Goal: Transaction & Acquisition: Purchase product/service

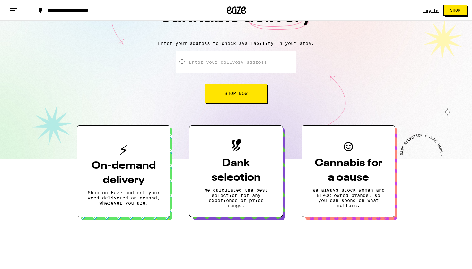
scroll to position [54, 0]
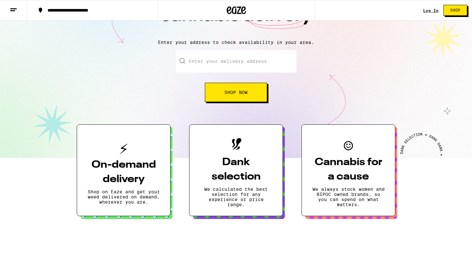
click at [251, 89] on button "Shop Now" at bounding box center [236, 92] width 62 height 19
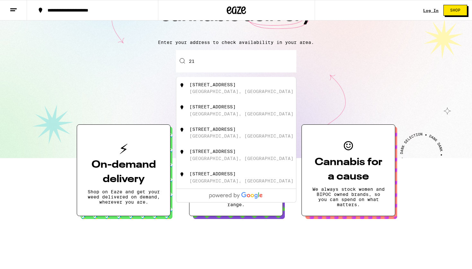
type input "2"
drag, startPoint x: 288, startPoint y: 65, endPoint x: 222, endPoint y: 87, distance: 69.0
click at [222, 87] on div "[STREET_ADDRESS]" at bounding box center [212, 84] width 46 height 5
type input "[STREET_ADDRESS]"
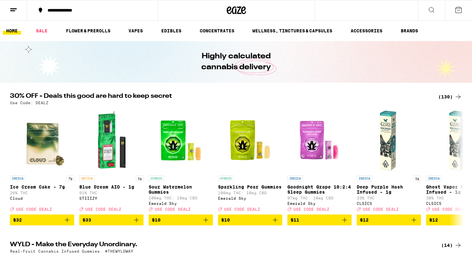
click at [430, 10] on icon at bounding box center [432, 10] width 8 height 8
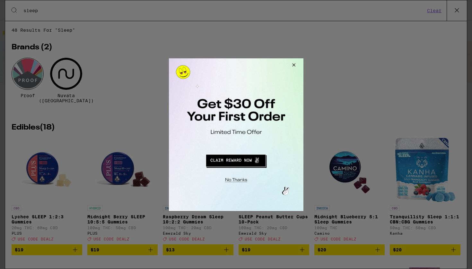
type input "sleep"
click at [293, 65] on button "Close Modal" at bounding box center [292, 65] width 17 height 15
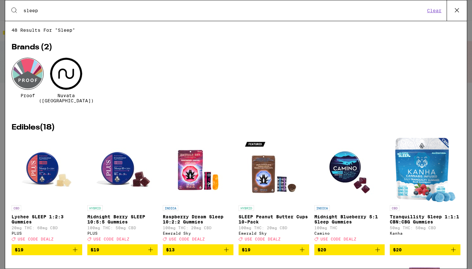
click at [327, 247] on span "$20" at bounding box center [349, 250] width 64 height 8
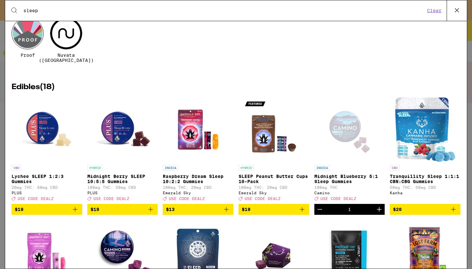
scroll to position [42, 0]
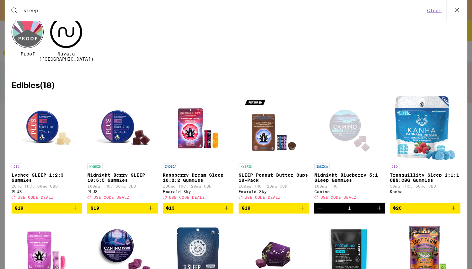
click at [108, 210] on span "$19" at bounding box center [123, 208] width 64 height 8
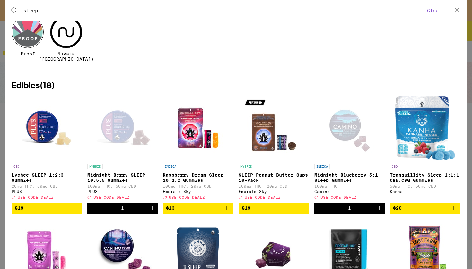
click at [153, 210] on icon "Increment" at bounding box center [152, 208] width 8 height 8
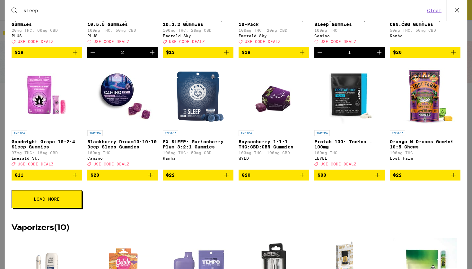
scroll to position [197, 0]
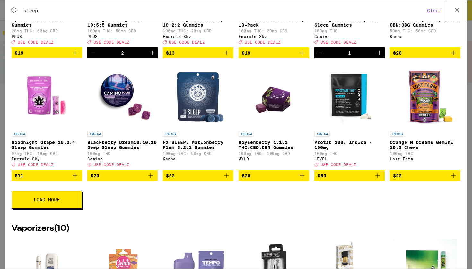
click at [227, 178] on icon "Add to bag" at bounding box center [226, 176] width 4 height 4
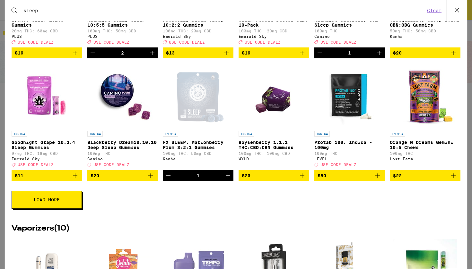
click at [41, 202] on span "Load More" at bounding box center [47, 200] width 26 height 4
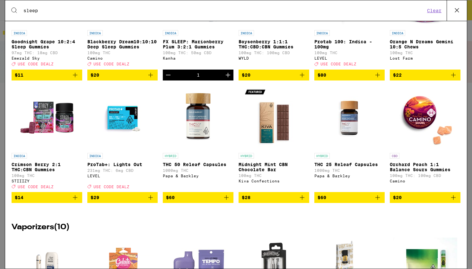
scroll to position [301, 0]
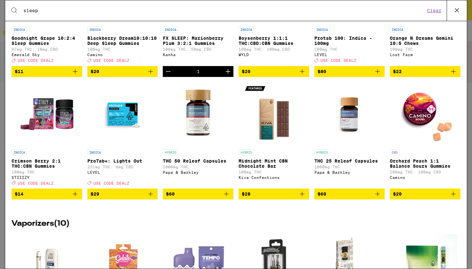
click at [137, 198] on span "$29" at bounding box center [123, 194] width 64 height 8
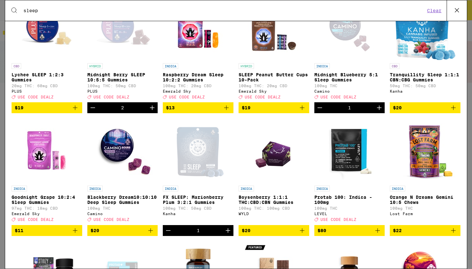
scroll to position [142, 0]
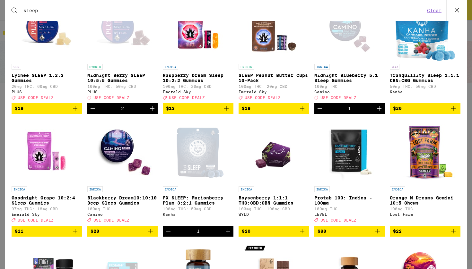
click at [268, 235] on span "$20" at bounding box center [274, 232] width 64 height 8
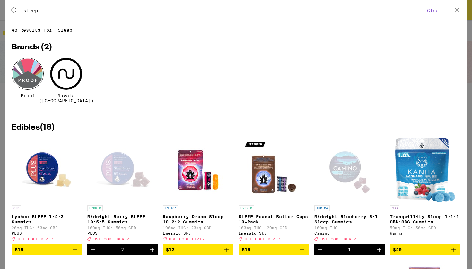
scroll to position [0, 0]
click at [456, 11] on icon at bounding box center [457, 10] width 10 height 10
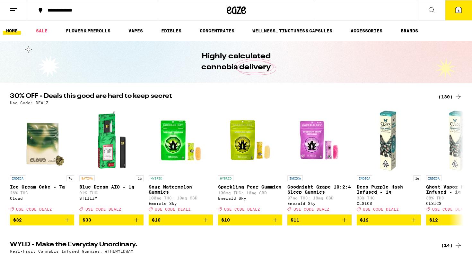
click at [457, 10] on icon at bounding box center [458, 10] width 6 height 6
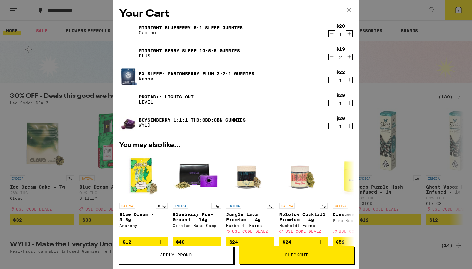
click at [332, 57] on icon "Decrement" at bounding box center [332, 57] width 6 height 8
click at [275, 256] on span "Checkout" at bounding box center [296, 255] width 115 height 4
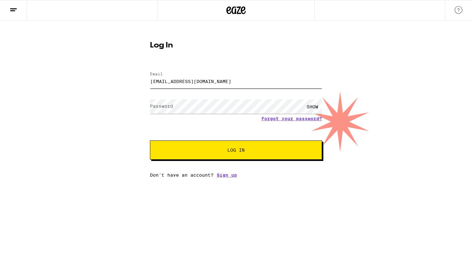
type input "[EMAIL_ADDRESS][DOMAIN_NAME]"
click at [312, 109] on div "SHOW" at bounding box center [312, 107] width 19 height 14
click at [238, 151] on span "Log In" at bounding box center [235, 150] width 17 height 4
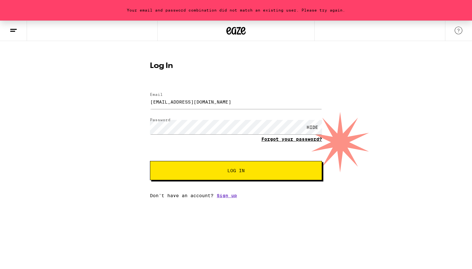
click at [274, 140] on link "Forgot your password?" at bounding box center [291, 139] width 61 height 5
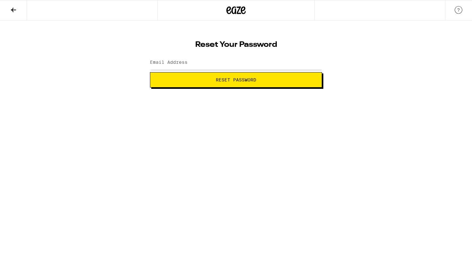
click at [230, 80] on span "Reset Password" at bounding box center [236, 80] width 40 height 4
type input "[EMAIL_ADDRESS][DOMAIN_NAME]"
click at [234, 81] on span "Reset Password" at bounding box center [236, 80] width 40 height 4
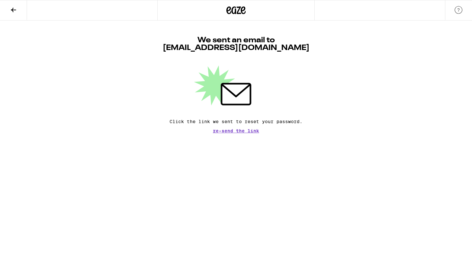
click at [234, 132] on span "Re-send the link" at bounding box center [236, 131] width 46 height 4
click at [232, 132] on span "Re-send the link" at bounding box center [236, 131] width 46 height 4
click at [4, 11] on button at bounding box center [13, 10] width 27 height 20
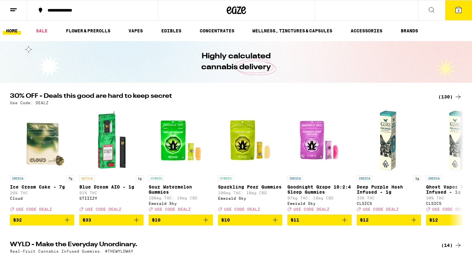
click at [458, 12] on span "5" at bounding box center [458, 11] width 2 height 4
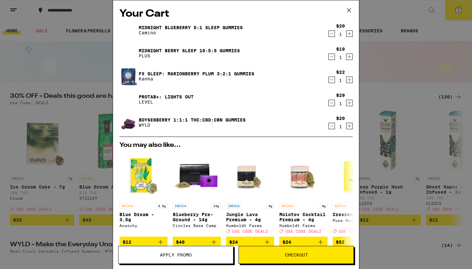
click at [301, 255] on span "Checkout" at bounding box center [296, 255] width 23 height 4
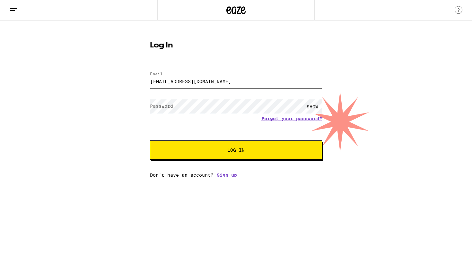
type input "[EMAIL_ADDRESS][DOMAIN_NAME]"
click at [230, 152] on span "Log In" at bounding box center [235, 150] width 17 height 4
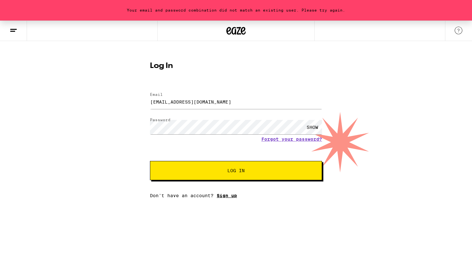
click at [227, 196] on link "Sign up" at bounding box center [227, 195] width 20 height 5
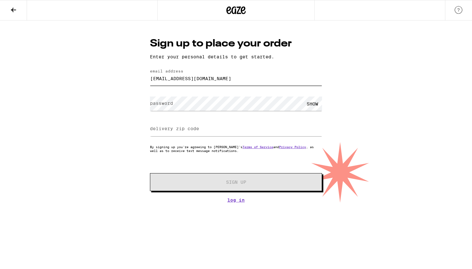
type input "[EMAIL_ADDRESS][DOMAIN_NAME]"
click at [165, 103] on label "password" at bounding box center [161, 103] width 23 height 5
click at [313, 104] on div "SHOW" at bounding box center [312, 104] width 19 height 14
click at [203, 128] on input "delivery zip code" at bounding box center [236, 129] width 172 height 14
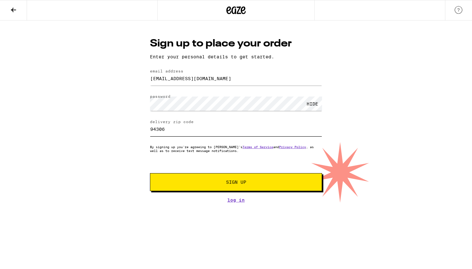
type input "94306"
click at [238, 185] on span "Sign Up" at bounding box center [236, 182] width 20 height 4
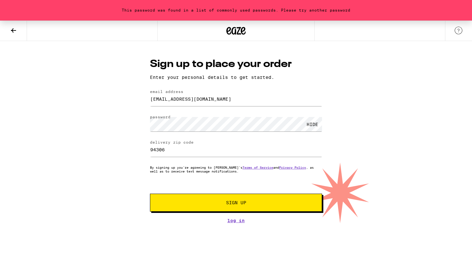
click at [227, 205] on span "Sign Up" at bounding box center [236, 203] width 20 height 4
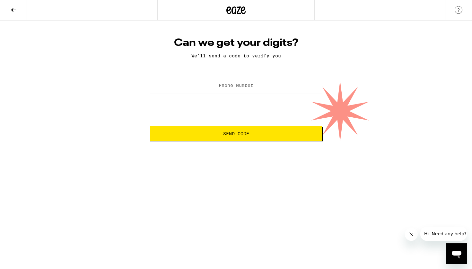
click at [244, 85] on label "Phone Number" at bounding box center [236, 85] width 35 height 5
type input "[PHONE_NUMBER]"
click at [235, 136] on span "Send Code" at bounding box center [236, 134] width 26 height 4
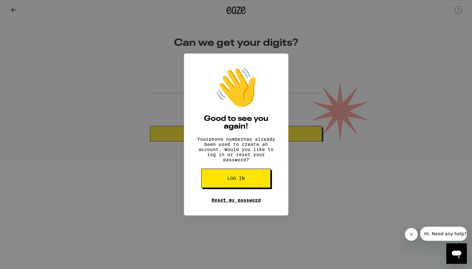
click at [246, 203] on link "Reset my password" at bounding box center [236, 200] width 49 height 5
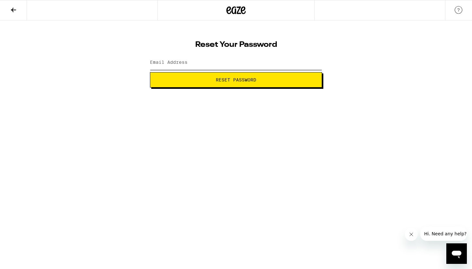
click at [208, 60] on input "Email Address" at bounding box center [236, 63] width 172 height 14
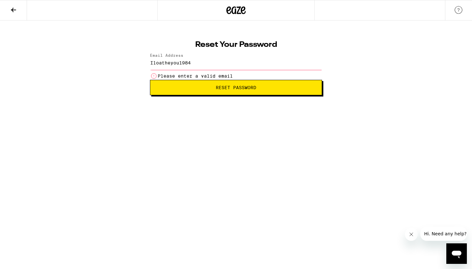
click at [234, 84] on button "Reset Password" at bounding box center [236, 87] width 172 height 15
type input "I"
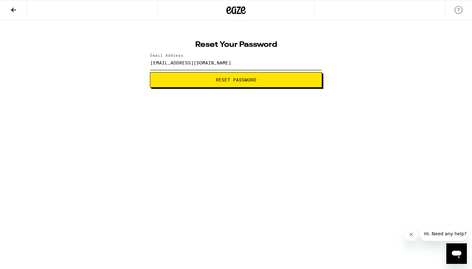
type input "[EMAIL_ADDRESS][DOMAIN_NAME]"
click at [229, 81] on span "Reset Password" at bounding box center [236, 80] width 40 height 4
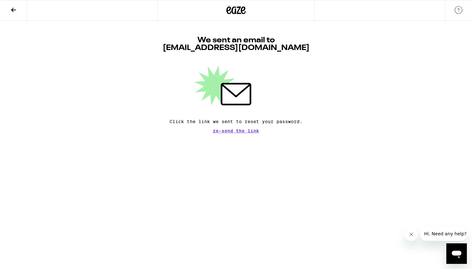
click at [243, 130] on span "Re-send the link" at bounding box center [236, 131] width 46 height 4
click at [15, 11] on icon at bounding box center [14, 10] width 8 height 8
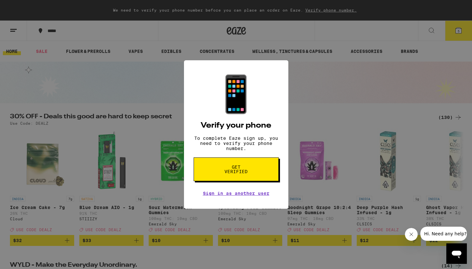
click at [239, 172] on span "Get verified" at bounding box center [236, 169] width 33 height 9
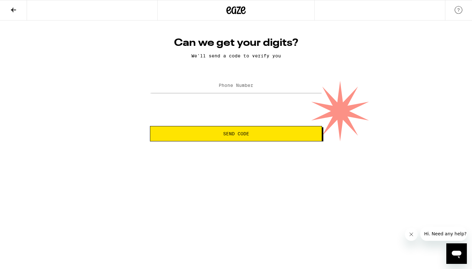
click at [245, 87] on label "Phone Number" at bounding box center [236, 85] width 35 height 5
type input "[PHONE_NUMBER]"
click at [240, 135] on span "Send Code" at bounding box center [236, 134] width 26 height 4
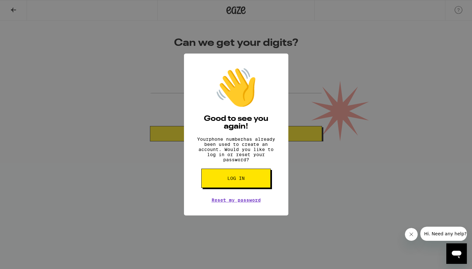
click at [248, 185] on button "Log in" at bounding box center [235, 178] width 69 height 19
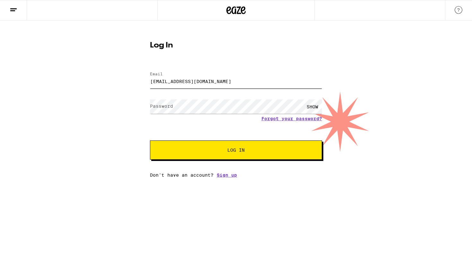
type input "[EMAIL_ADDRESS][DOMAIN_NAME]"
click at [311, 107] on div "SHOW" at bounding box center [312, 107] width 19 height 14
click at [248, 151] on span "Log In" at bounding box center [236, 150] width 120 height 4
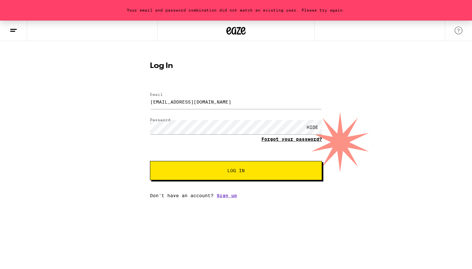
click at [282, 141] on link "Forgot your password?" at bounding box center [291, 139] width 61 height 5
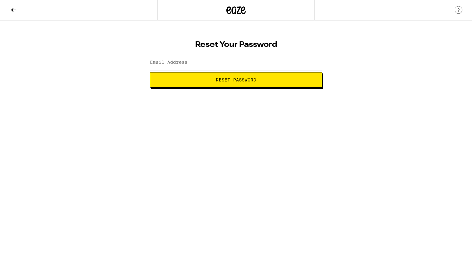
click at [215, 66] on input "Email Address" at bounding box center [236, 63] width 172 height 14
type input "[EMAIL_ADDRESS][DOMAIN_NAME]"
click at [216, 82] on span "Reset Password" at bounding box center [236, 80] width 40 height 4
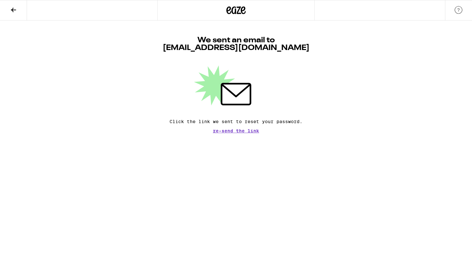
click at [13, 10] on icon at bounding box center [13, 10] width 5 height 4
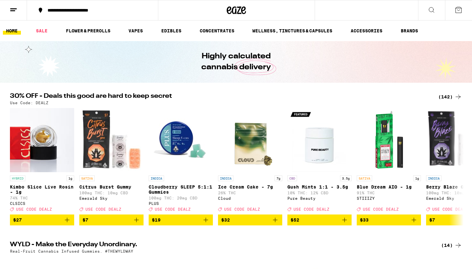
click at [459, 13] on icon at bounding box center [459, 10] width 8 height 8
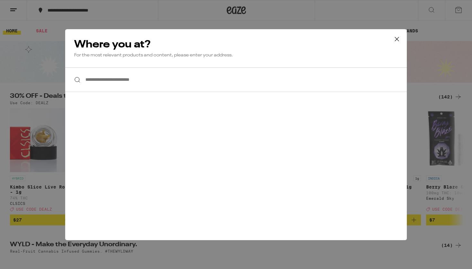
click at [172, 78] on input "**********" at bounding box center [236, 79] width 342 height 25
type input "*"
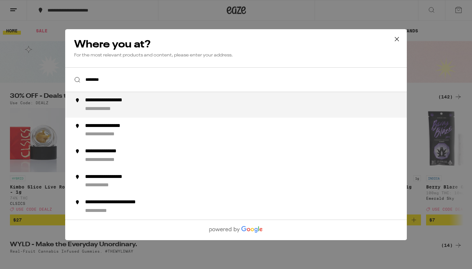
click at [139, 102] on div "**********" at bounding box center [116, 100] width 63 height 7
type input "**********"
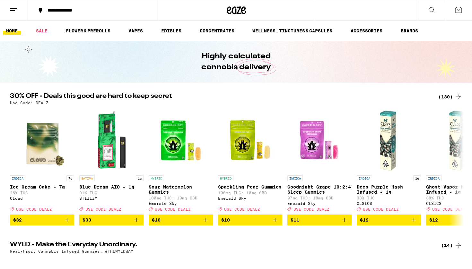
click at [430, 12] on icon at bounding box center [432, 10] width 8 height 8
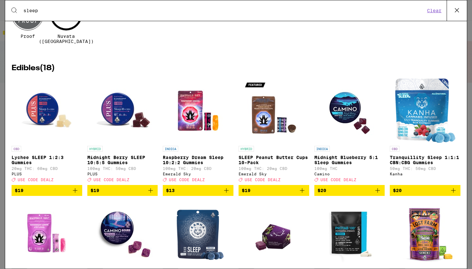
scroll to position [60, 0]
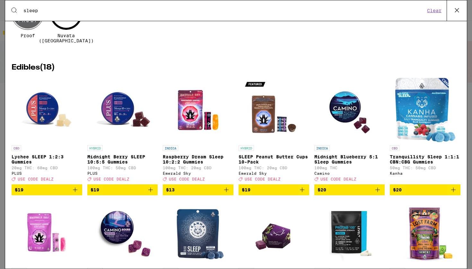
type input "sleep"
click at [110, 191] on span "$19" at bounding box center [123, 190] width 64 height 8
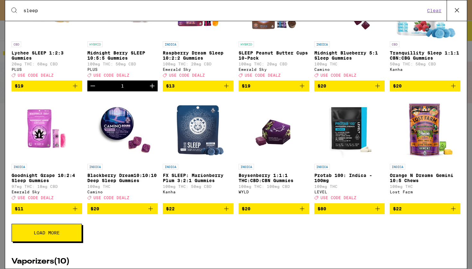
scroll to position [178, 0]
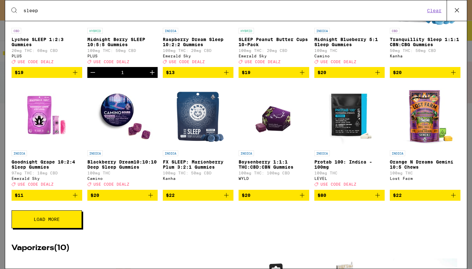
click at [267, 198] on span "$20" at bounding box center [274, 196] width 64 height 8
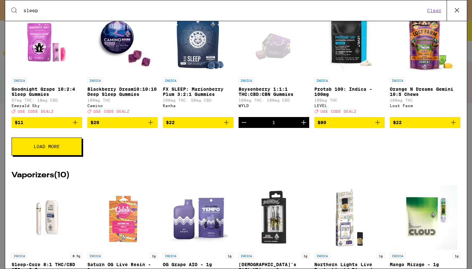
scroll to position [251, 0]
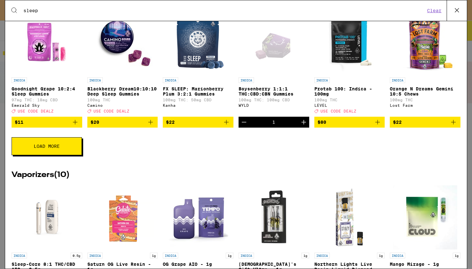
click at [51, 149] on span "Load More" at bounding box center [47, 146] width 26 height 4
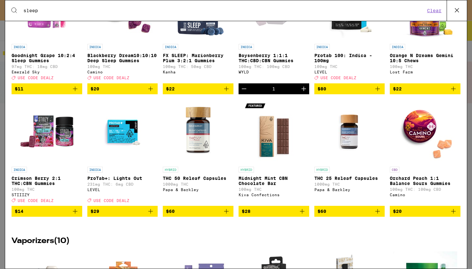
scroll to position [296, 0]
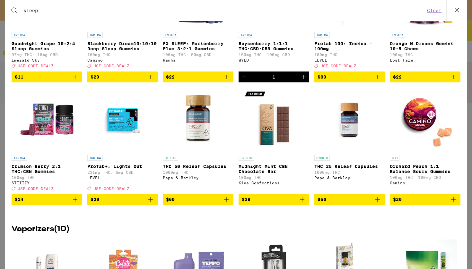
click at [49, 204] on span "$14" at bounding box center [47, 200] width 64 height 8
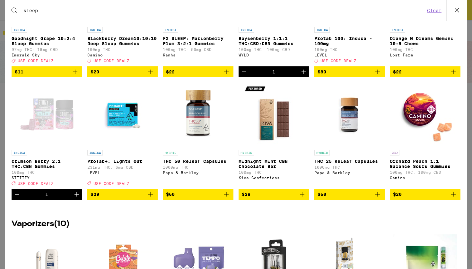
scroll to position [300, 0]
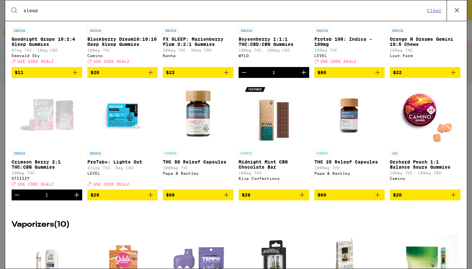
click at [127, 199] on span "$29" at bounding box center [123, 195] width 64 height 8
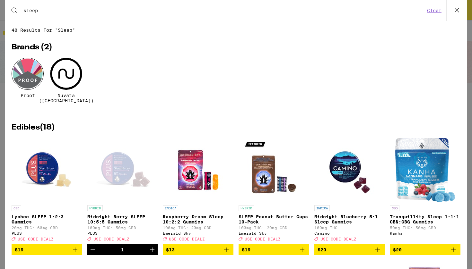
scroll to position [0, 0]
click at [455, 12] on icon at bounding box center [457, 10] width 10 height 10
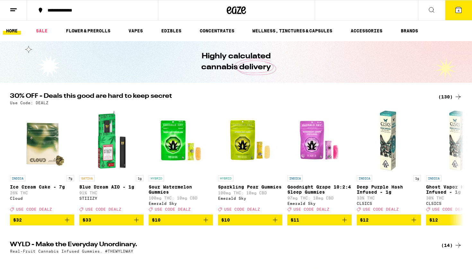
click at [458, 11] on span "4" at bounding box center [458, 11] width 2 height 4
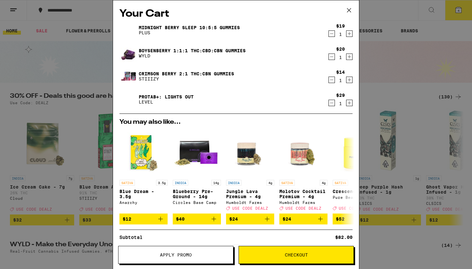
click at [349, 57] on icon "Increment" at bounding box center [349, 57] width 6 height 8
click at [298, 255] on span "Checkout" at bounding box center [296, 255] width 23 height 4
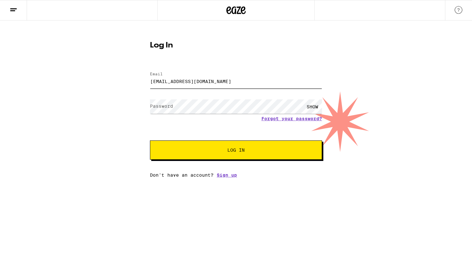
type input "[EMAIL_ADDRESS][DOMAIN_NAME]"
click at [154, 106] on label "Password" at bounding box center [161, 106] width 23 height 5
click at [314, 106] on div "SHOW" at bounding box center [312, 107] width 19 height 14
click at [239, 152] on span "Log In" at bounding box center [235, 150] width 17 height 4
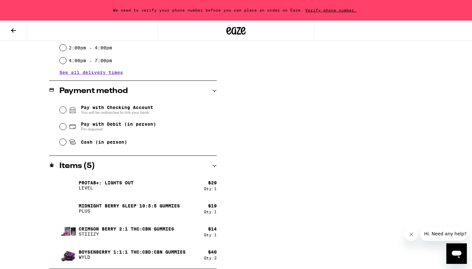
scroll to position [237, 0]
click at [215, 259] on div "Qty: 2" at bounding box center [210, 258] width 13 height 4
click at [76, 256] on img at bounding box center [68, 254] width 18 height 25
click at [214, 255] on div "$ 40 Qty: 2" at bounding box center [210, 255] width 13 height 11
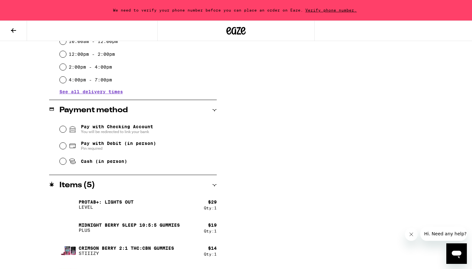
scroll to position [216, 0]
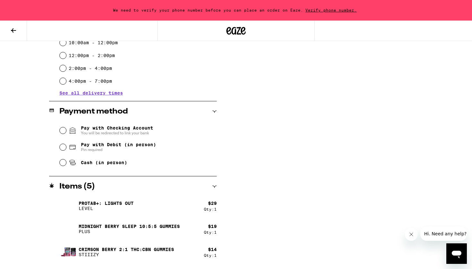
click at [62, 165] on input "Cash (in person)" at bounding box center [63, 163] width 6 height 6
radio input "true"
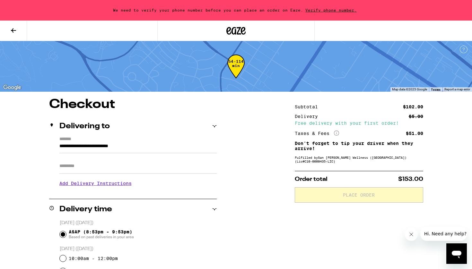
scroll to position [0, 0]
click at [12, 30] on icon at bounding box center [13, 30] width 5 height 4
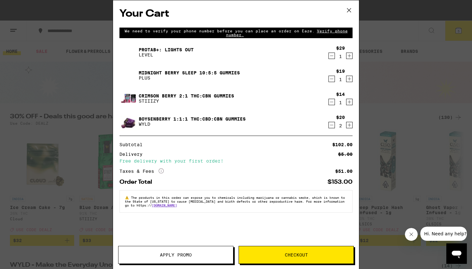
click at [333, 126] on icon "Decrement" at bounding box center [332, 125] width 6 height 8
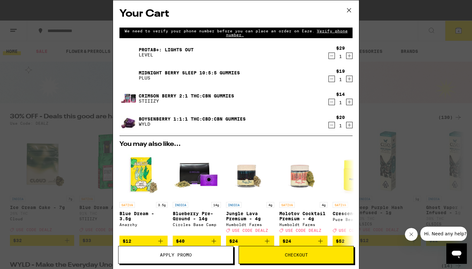
click at [331, 104] on icon "Decrement" at bounding box center [332, 102] width 6 height 8
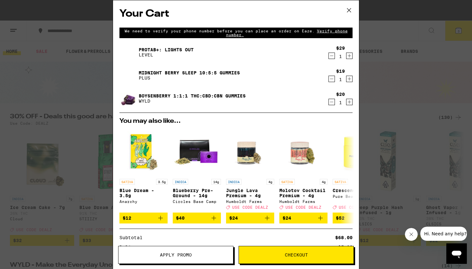
click at [293, 257] on span "Checkout" at bounding box center [296, 255] width 23 height 4
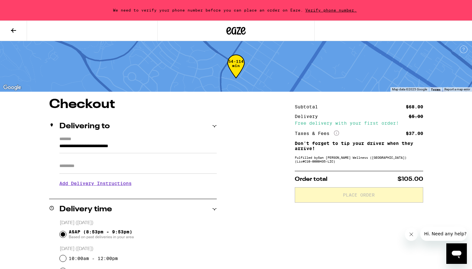
click at [318, 12] on span "Verify phone number." at bounding box center [331, 10] width 56 height 4
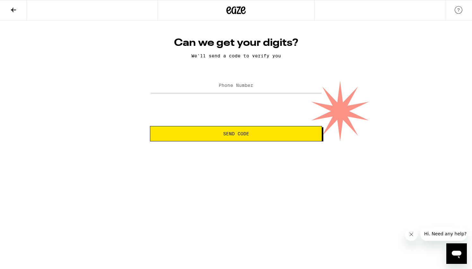
click at [221, 88] on label "Phone Number" at bounding box center [236, 85] width 35 height 5
type input "[PHONE_NUMBER]"
click at [235, 134] on span "Send Code" at bounding box center [236, 134] width 26 height 4
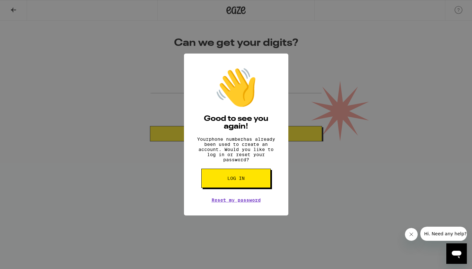
click at [394, 64] on div "👋 Good to see you again! Your phone number has already been used to create an a…" at bounding box center [236, 134] width 472 height 269
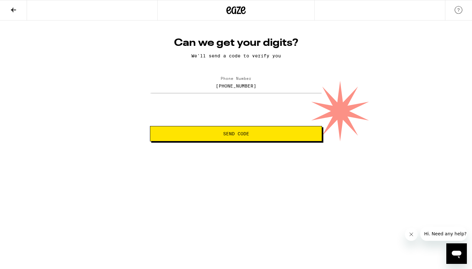
click at [233, 135] on span "Send Code" at bounding box center [236, 134] width 26 height 4
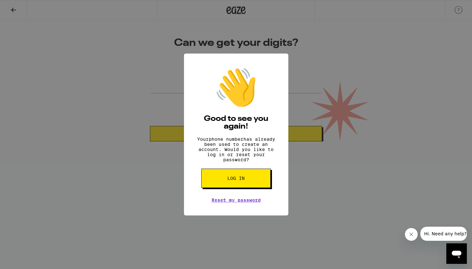
click at [242, 181] on span "Log in" at bounding box center [235, 178] width 17 height 4
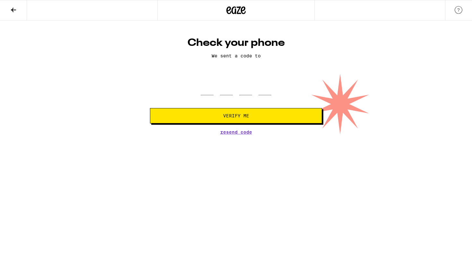
click at [217, 91] on div at bounding box center [236, 85] width 71 height 19
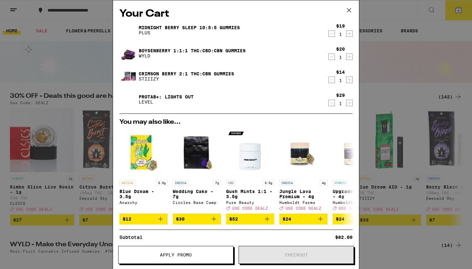
click at [348, 11] on icon at bounding box center [349, 10] width 10 height 10
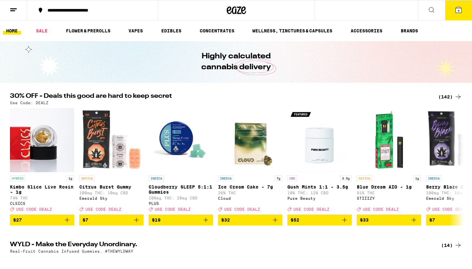
click at [458, 9] on span "4" at bounding box center [458, 11] width 2 height 4
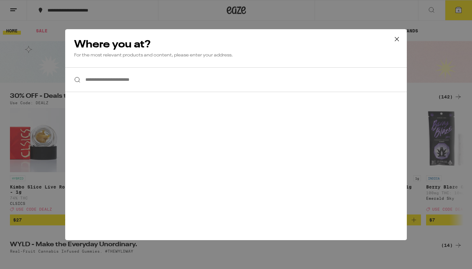
click at [149, 80] on input "**********" at bounding box center [236, 79] width 342 height 25
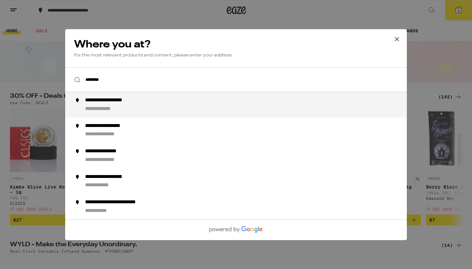
click at [120, 114] on li "**********" at bounding box center [236, 105] width 342 height 26
type input "**********"
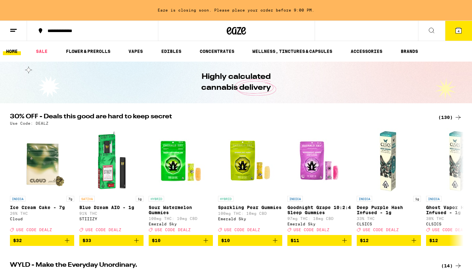
click at [458, 32] on span "4" at bounding box center [458, 31] width 2 height 4
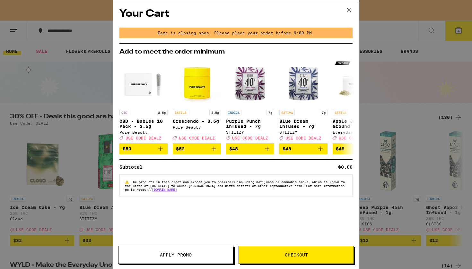
click at [290, 257] on span "Checkout" at bounding box center [296, 255] width 23 height 4
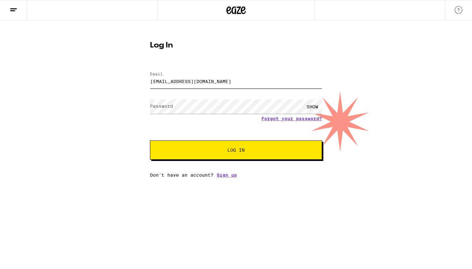
type input "[EMAIL_ADDRESS][DOMAIN_NAME]"
click at [168, 104] on label "Password" at bounding box center [161, 106] width 23 height 5
click at [314, 108] on div "SHOW" at bounding box center [312, 107] width 19 height 14
click at [240, 152] on span "Log In" at bounding box center [235, 150] width 17 height 4
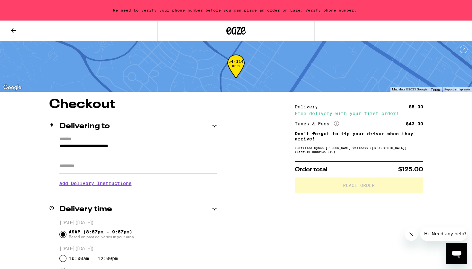
click at [324, 12] on span "Verify phone number." at bounding box center [331, 10] width 56 height 4
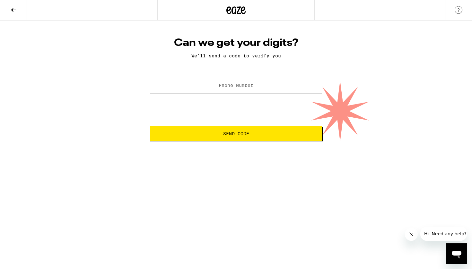
click at [266, 82] on input "Phone Number" at bounding box center [236, 86] width 172 height 14
click at [227, 88] on input "(165) 066-1776" at bounding box center [236, 86] width 172 height 14
type input "1"
click at [222, 87] on input "[PHONE_NUMBER]" at bounding box center [236, 86] width 172 height 14
type input "5"
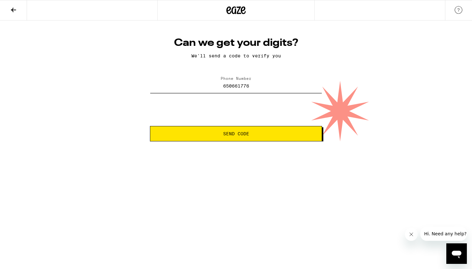
type input "[PHONE_NUMBER]"
click at [236, 136] on span "Send Code" at bounding box center [236, 134] width 26 height 4
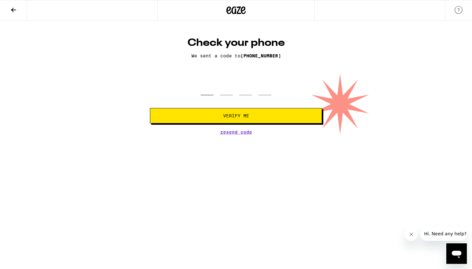
click at [210, 88] on input "tel" at bounding box center [207, 85] width 13 height 19
type input "5"
type input "1"
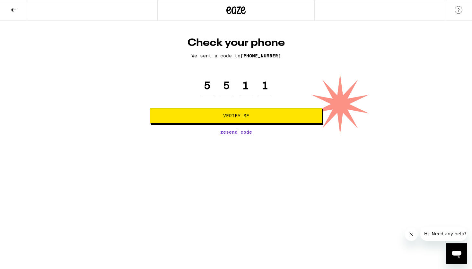
click at [242, 118] on span "Verify Me" at bounding box center [236, 116] width 26 height 4
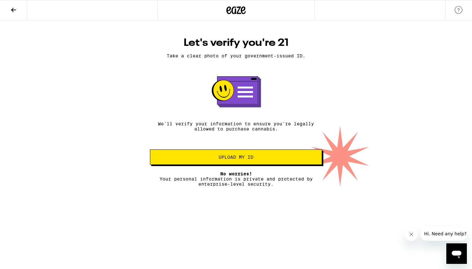
click at [251, 160] on span "Upload my ID" at bounding box center [236, 157] width 35 height 4
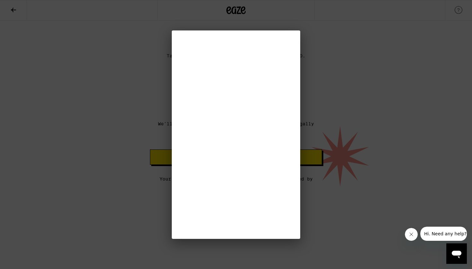
click at [455, 71] on div at bounding box center [236, 134] width 472 height 269
click at [454, 71] on div at bounding box center [236, 134] width 472 height 269
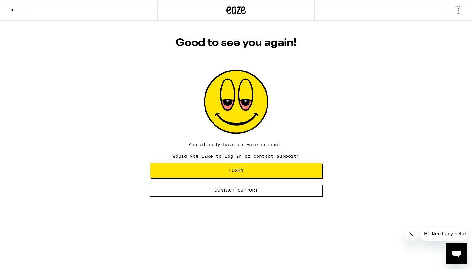
click at [233, 173] on span "Login" at bounding box center [236, 170] width 14 height 4
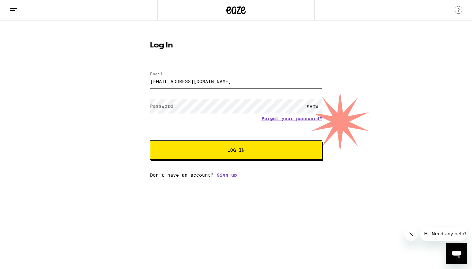
type input "[EMAIL_ADDRESS][DOMAIN_NAME]"
click at [168, 108] on label "Password" at bounding box center [161, 106] width 23 height 5
click at [230, 152] on span "Log In" at bounding box center [235, 150] width 17 height 4
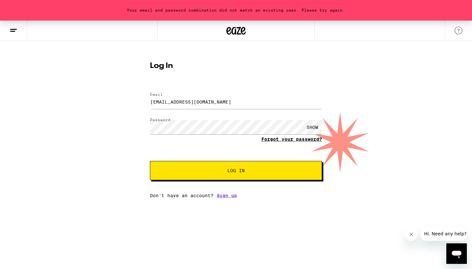
click at [280, 140] on link "Forgot your password?" at bounding box center [291, 139] width 61 height 5
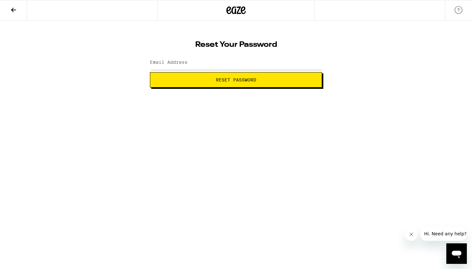
click at [185, 63] on label "Email Address" at bounding box center [169, 62] width 38 height 5
type input "[EMAIL_ADDRESS][DOMAIN_NAME]"
click at [200, 79] on span "Reset Password" at bounding box center [235, 80] width 161 height 4
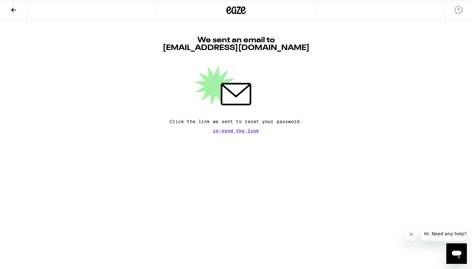
click at [454, 255] on icon "Open messaging window" at bounding box center [457, 255] width 10 height 8
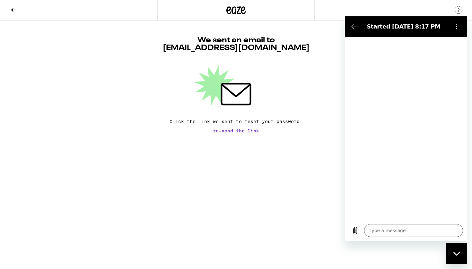
type textarea "x"
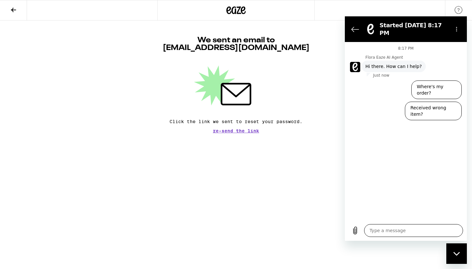
click at [388, 233] on textarea at bounding box center [413, 230] width 99 height 13
type textarea "i"
type textarea "x"
type textarea "I"
type textarea "x"
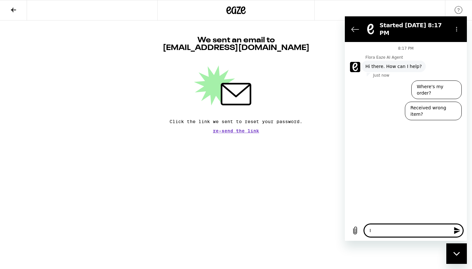
type textarea "I a"
type textarea "x"
type textarea "I am"
type textarea "x"
type textarea "I am"
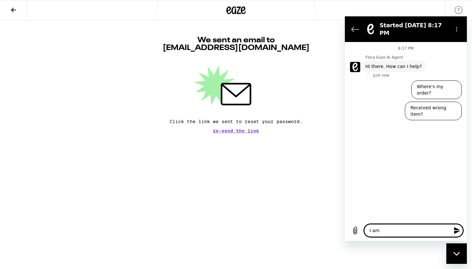
type textarea "x"
type textarea "I am t"
type textarea "x"
type textarea "I am tr"
type textarea "x"
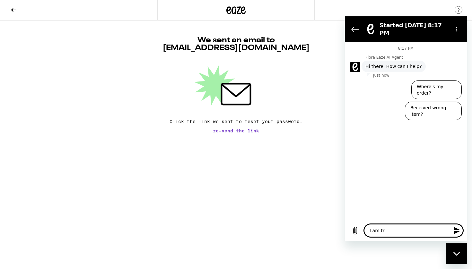
type textarea "I am try"
type textarea "x"
type textarea "I am tryn"
type textarea "x"
type textarea "I am try"
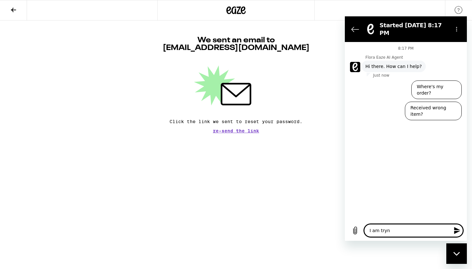
type textarea "x"
type textarea "I am tryi"
type textarea "x"
type textarea "I am tryin"
type textarea "x"
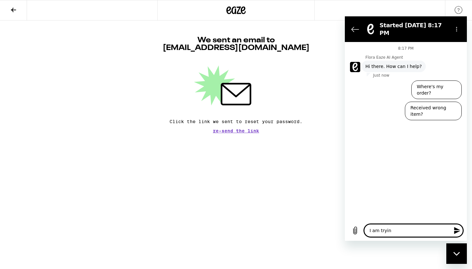
type textarea "I am trying"
type textarea "x"
type textarea "I am trying"
type textarea "x"
type textarea "I am trying t"
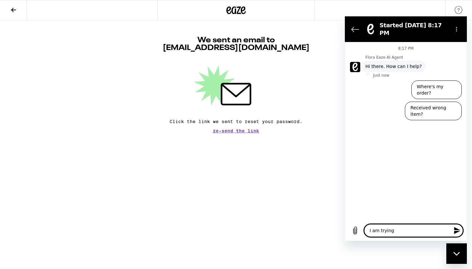
type textarea "x"
type textarea "I am trying to"
type textarea "x"
type textarea "I am trying to"
type textarea "x"
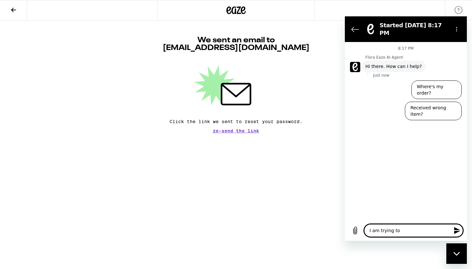
type textarea "I am trying to g"
type textarea "x"
type textarea "I am trying to ge"
type textarea "x"
type textarea "I am trying to get"
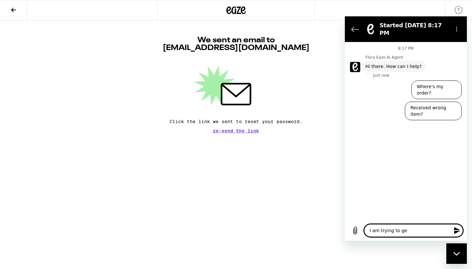
type textarea "x"
type textarea "I am trying to get"
type textarea "x"
type textarea "I am trying to get i"
type textarea "x"
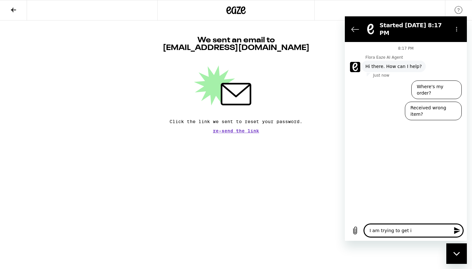
type textarea "I am trying to get in"
type textarea "x"
type textarea "I am trying to get int"
type textarea "x"
type textarea "I am trying to get into"
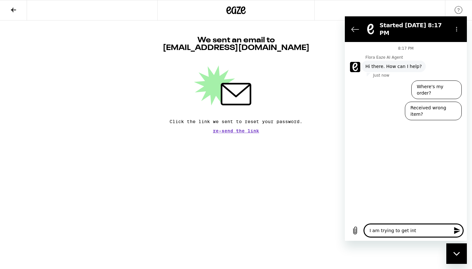
type textarea "x"
type textarea "I am trying to get into"
type textarea "x"
type textarea "I am trying to get into m"
type textarea "x"
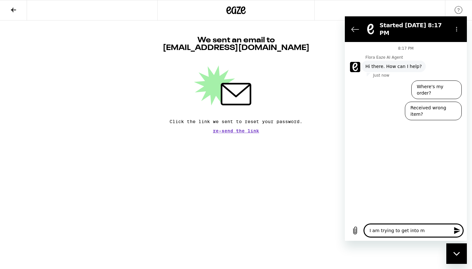
type textarea "I am trying to get into my"
type textarea "x"
type textarea "I am trying to get into my"
type textarea "x"
type textarea "I am trying to get into my a"
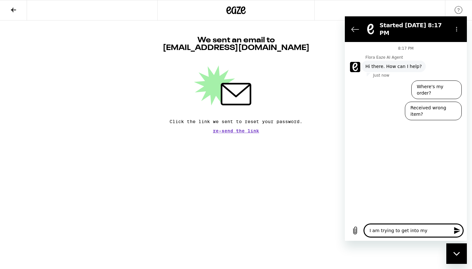
type textarea "x"
type textarea "I am trying to get into my ac"
type textarea "x"
type textarea "I am trying to get into my aco"
type textarea "x"
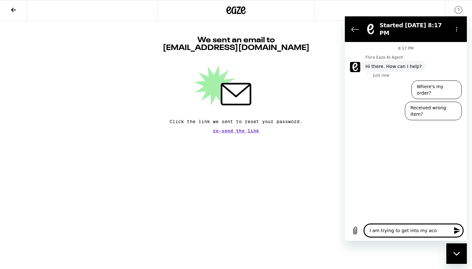
type textarea "I am trying to get into my acou"
type textarea "x"
type textarea "I am trying to get into my acoun"
type textarea "x"
type textarea "I am trying to get into my acount"
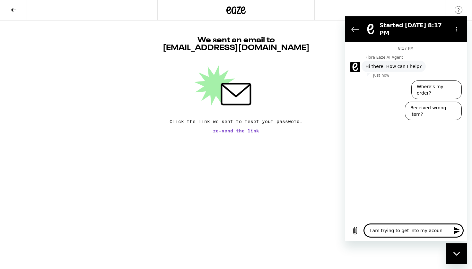
type textarea "x"
type textarea "I am trying to get into my account."
type textarea "x"
type textarea "I am trying to get into my account."
type textarea "x"
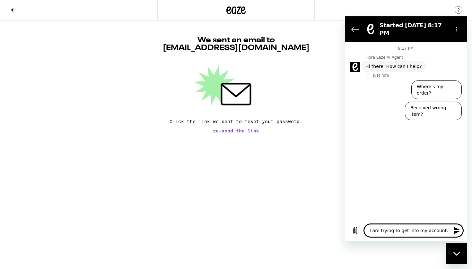
type textarea "I am trying to get into my account."
type textarea "x"
type textarea "I am trying to get into my account. i"
type textarea "x"
type textarea "I am trying to get into my account. I"
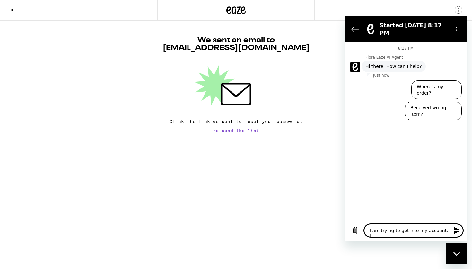
type textarea "x"
type textarea "I am trying to get into my account. I a"
type textarea "x"
type textarea "I am trying to get into my account. I an"
type textarea "x"
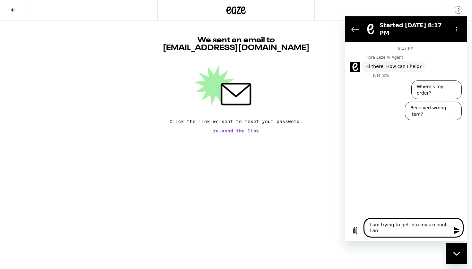
type textarea "I am trying to get into my account. I [PERSON_NAME]"
type textarea "x"
type textarea "I am trying to get into my account. I anno"
type textarea "x"
type textarea "I am trying to get into my account. I annot"
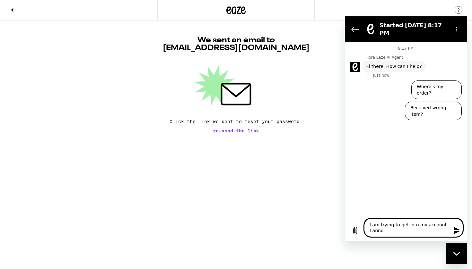
type textarea "x"
type textarea "I am trying to get into my account. I cannot"
type textarea "x"
type textarea "I am trying to get into my account. I cannot a"
type textarea "x"
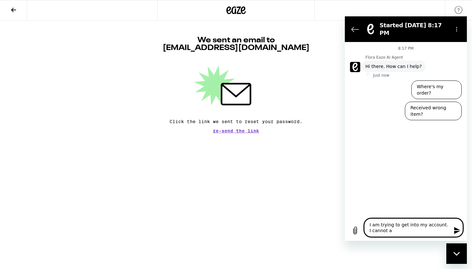
type textarea "I am trying to get into my account. I cannot ac"
type textarea "x"
type textarea "I am trying to get into my account. I cannot ace"
type textarea "x"
type textarea "I am trying to get into my account. I cannot aces"
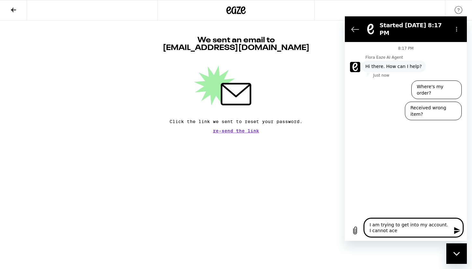
type textarea "x"
type textarea "I am trying to get into my account. I cannot acess"
type textarea "x"
type textarea "I am trying to get into my account. I cannot access"
type textarea "x"
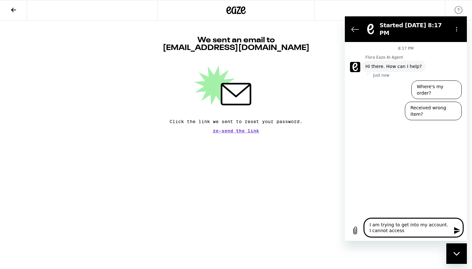
type textarea "I am trying to get into my account. I cannot access m"
type textarea "x"
type textarea "I am trying to get into my account. I cannot access my"
type textarea "x"
type textarea "I am trying to get into my account. I cannot access my"
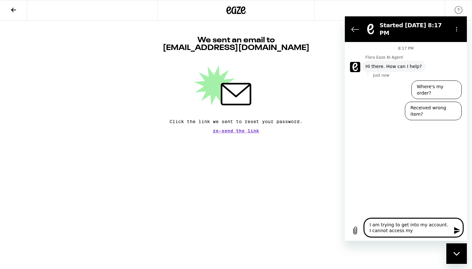
type textarea "x"
type textarea "I am trying to get into my account. I cannot access [MEDICAL_DATA]"
type textarea "x"
type textarea "I am trying to get into my account. I cannot access my em"
type textarea "x"
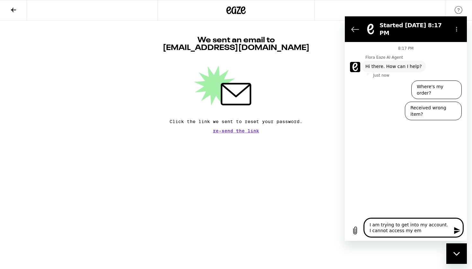
type textarea "I am trying to get into my account. I cannot access my ema"
type textarea "x"
type textarea "I am trying to get into my account. I cannot access my emai"
type textarea "x"
type textarea "I am trying to get into my account. I cannot access my email"
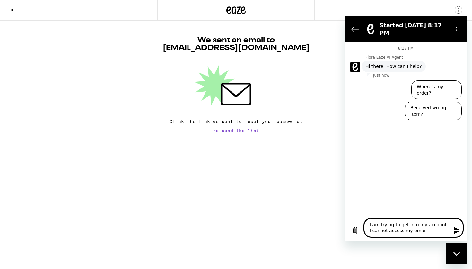
type textarea "x"
type textarea "I am trying to get into my account. I cannot access my email"
click at [456, 253] on icon "Close messaging window" at bounding box center [456, 254] width 7 height 4
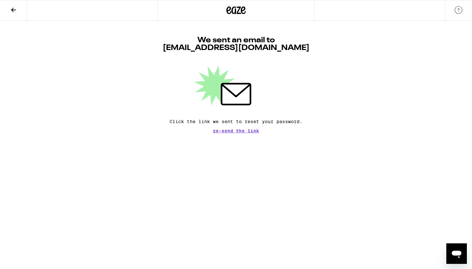
click at [453, 251] on icon "Open messaging window" at bounding box center [457, 255] width 10 height 8
type textarea "x"
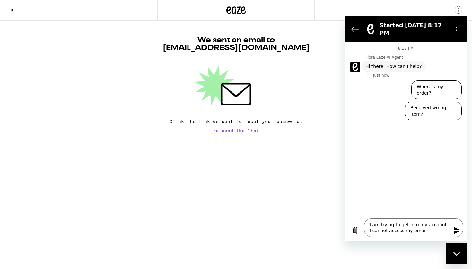
click at [454, 230] on icon "Send message" at bounding box center [457, 231] width 8 height 8
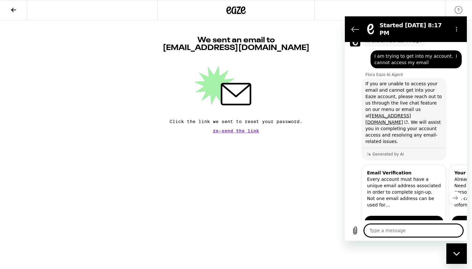
type textarea "x"
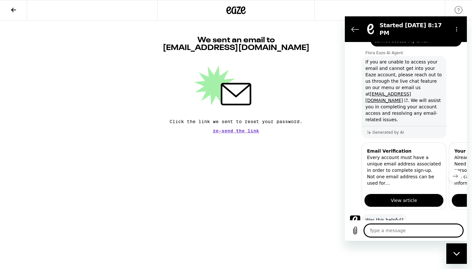
scroll to position [64, 0]
